Goal: Register for event/course

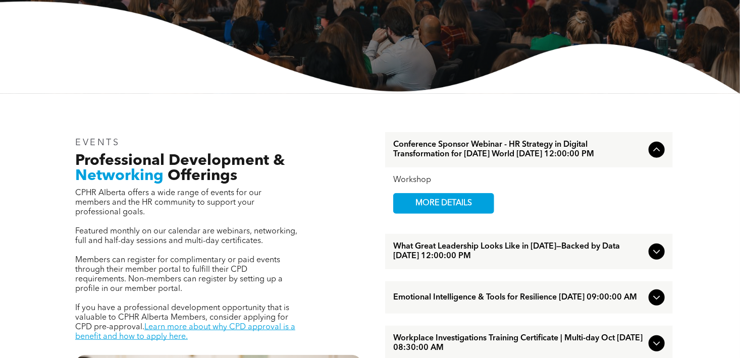
scroll to position [235, 0]
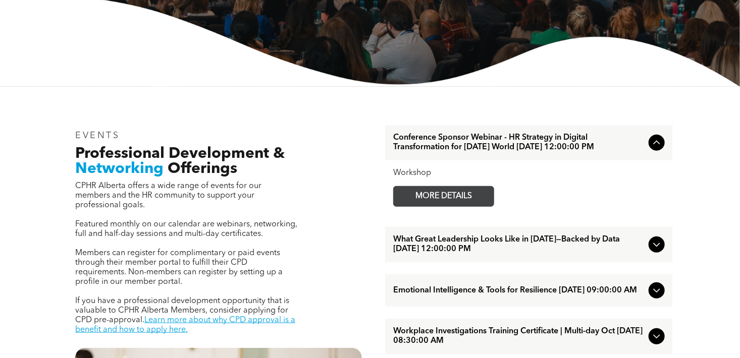
click at [460, 206] on span "MORE DETAILS" at bounding box center [444, 197] width 80 height 20
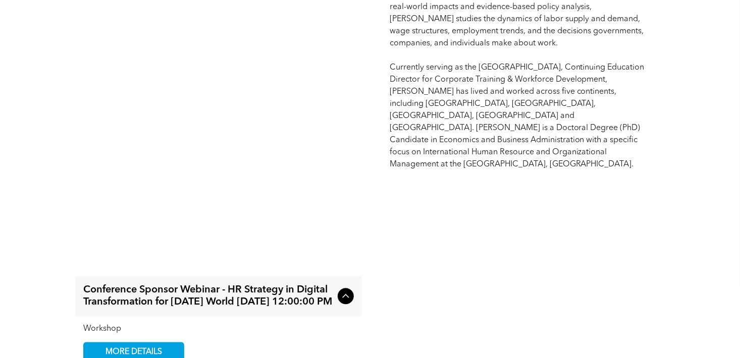
scroll to position [1123, 0]
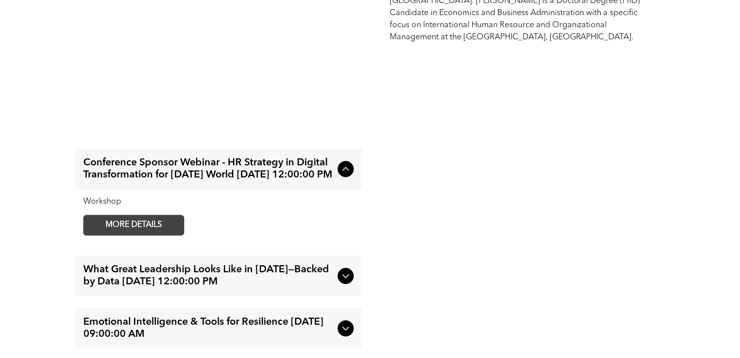
click at [134, 218] on span "MORE DETAILS" at bounding box center [134, 225] width 80 height 20
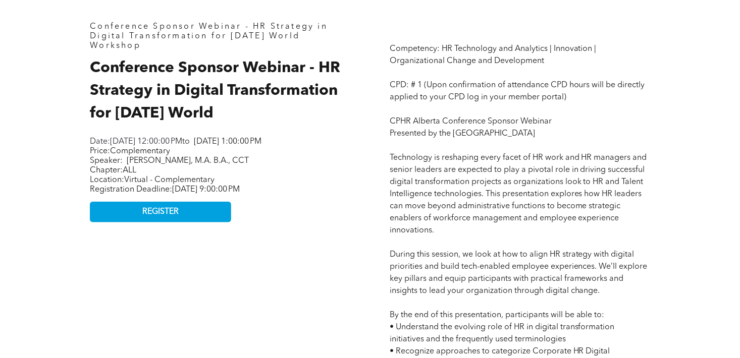
scroll to position [457, 0]
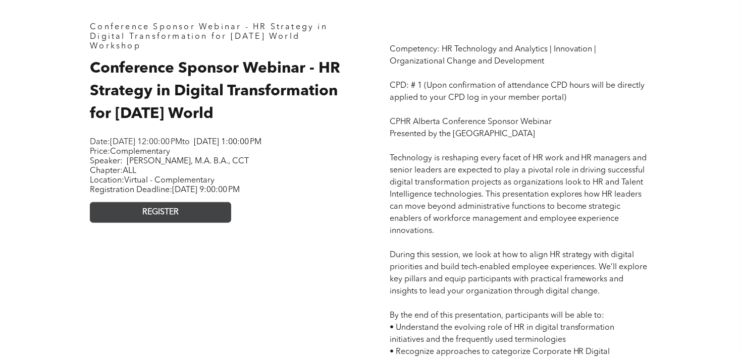
click at [159, 217] on span "REGISTER" at bounding box center [160, 213] width 36 height 10
